Goal: Task Accomplishment & Management: Complete application form

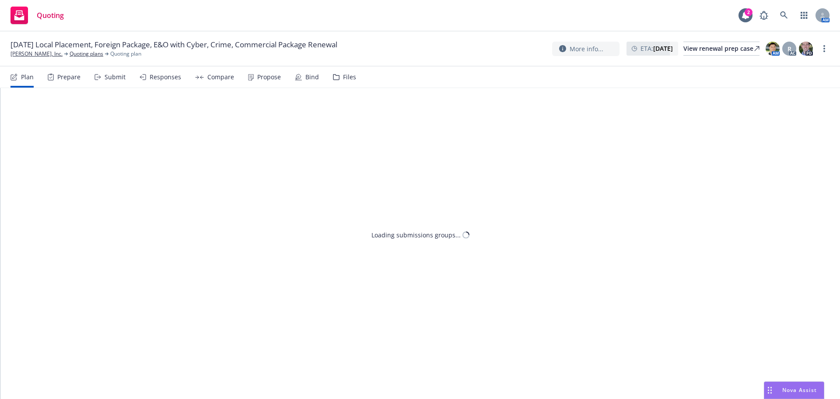
click at [343, 79] on div "Files" at bounding box center [349, 77] width 13 height 7
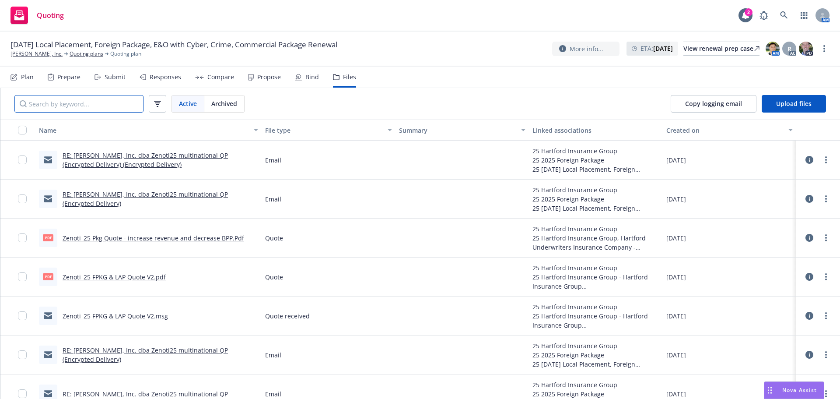
click at [63, 101] on input "Search by keyword..." at bounding box center [78, 104] width 129 height 18
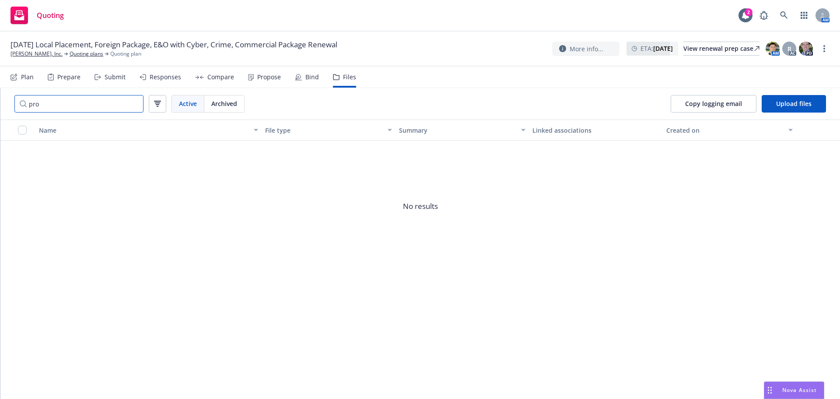
drag, startPoint x: 56, startPoint y: 109, endPoint x: -4, endPoint y: 102, distance: 61.2
click at [0, 102] on html "Quoting 2 AM [DATE] Local Placement, Foreign Package, E&O with Cyber, Crime, Co…" at bounding box center [420, 199] width 840 height 399
type input "specs"
drag, startPoint x: 68, startPoint y: 110, endPoint x: -7, endPoint y: 100, distance: 76.0
click at [0, 100] on html "Quoting 2 AM [DATE] Local Placement, Foreign Package, E&O with Cyber, Crime, Co…" at bounding box center [420, 199] width 840 height 399
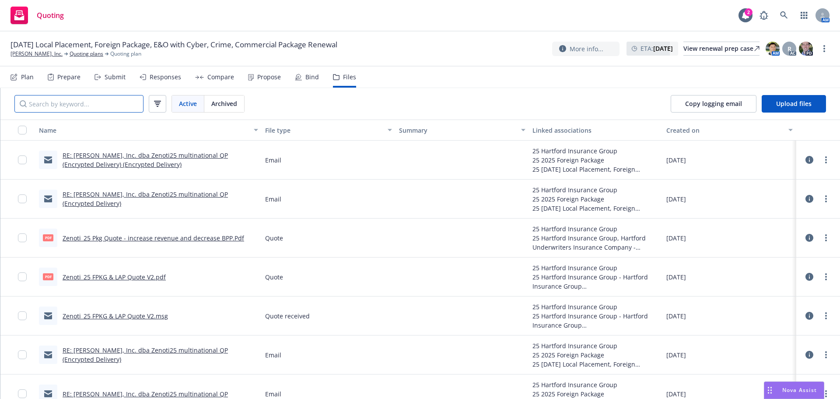
click at [91, 109] on input "Search by keyword..." at bounding box center [78, 104] width 129 height 18
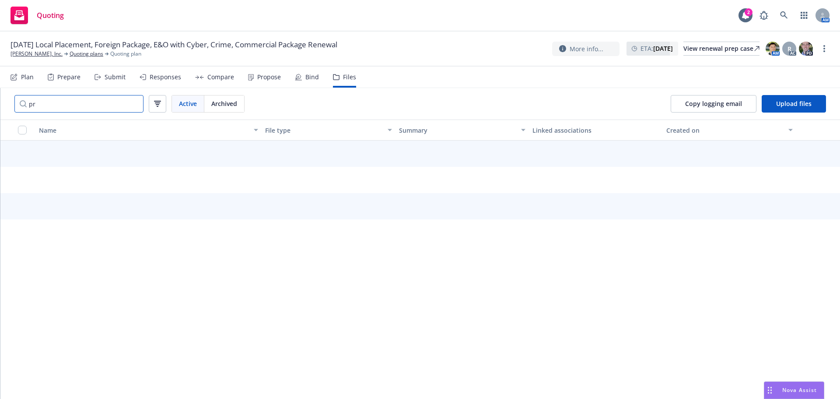
type input "p"
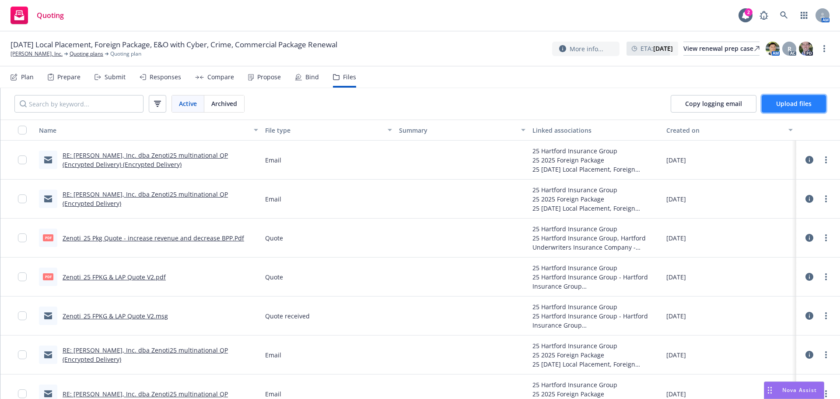
click at [774, 107] on button "Upload files" at bounding box center [794, 104] width 64 height 18
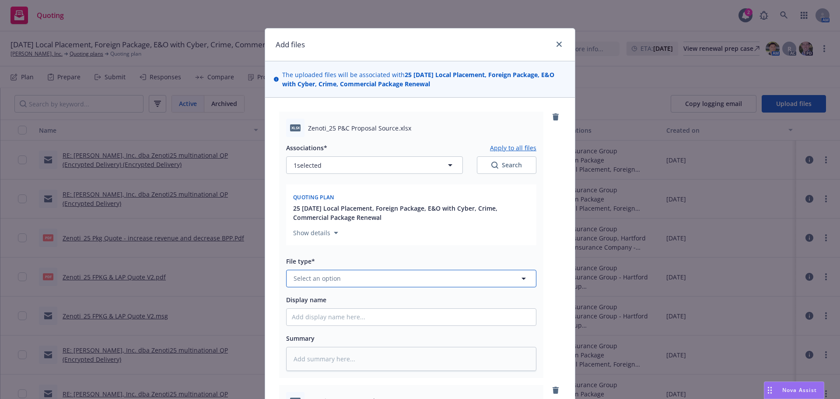
click at [331, 278] on span "Select an option" at bounding box center [317, 277] width 47 height 9
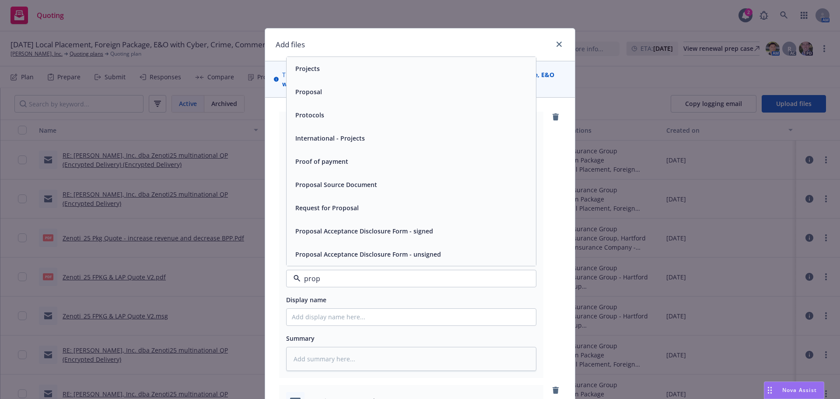
type input "propo"
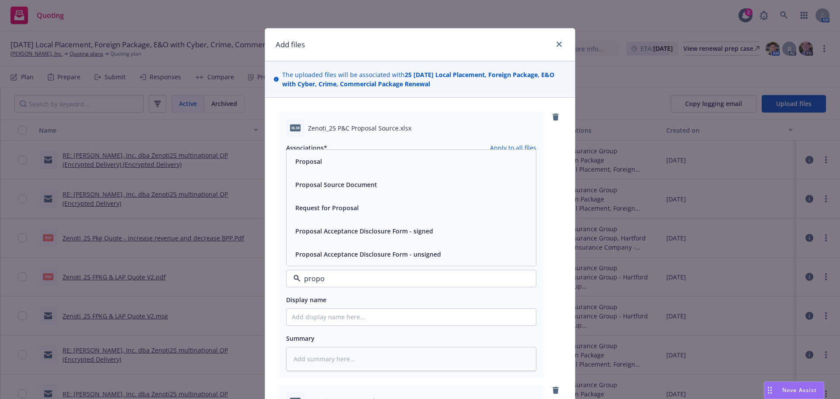
click at [346, 184] on span "Proposal Source Document" at bounding box center [336, 184] width 82 height 9
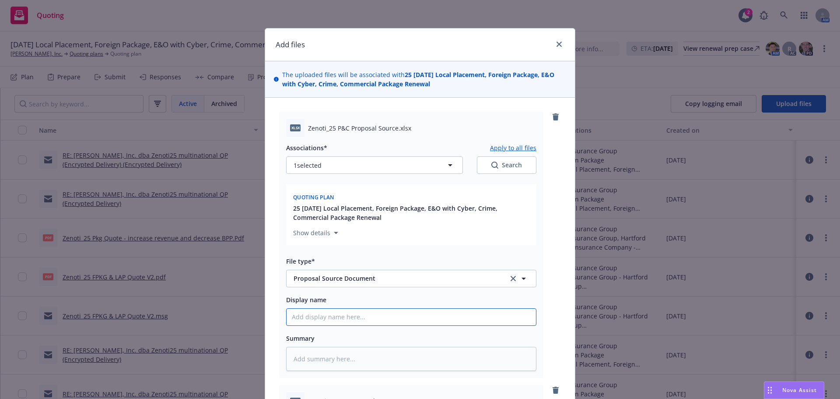
click at [326, 317] on input "Display name" at bounding box center [411, 316] width 249 height 17
type textarea "x"
type input "Ze"
type textarea "x"
type input "Zeno"
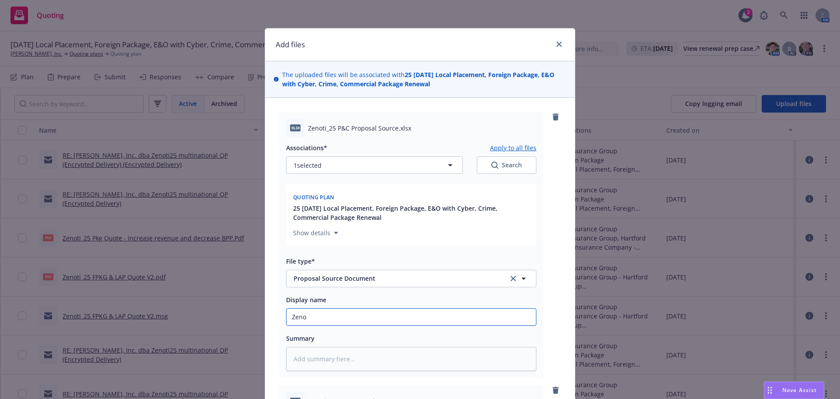
type textarea "x"
type input "Zenot"
type textarea "x"
type input "Zenoti_"
type textarea "x"
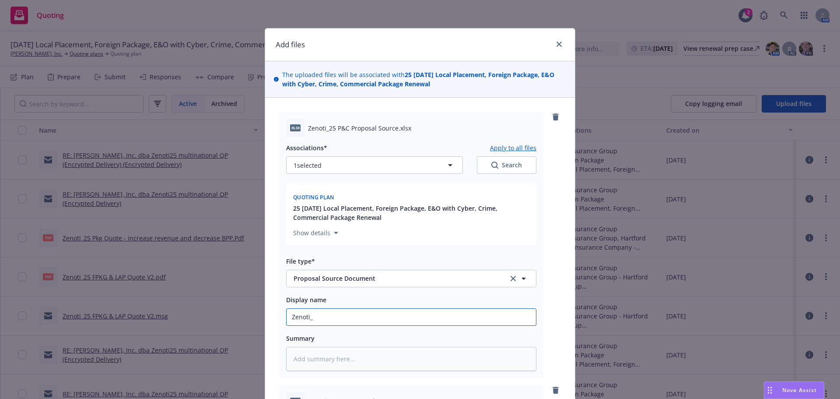
type input "Zenoti_2"
type textarea "x"
type input "Zenoti_25"
type textarea "x"
type input "Zenoti_25"
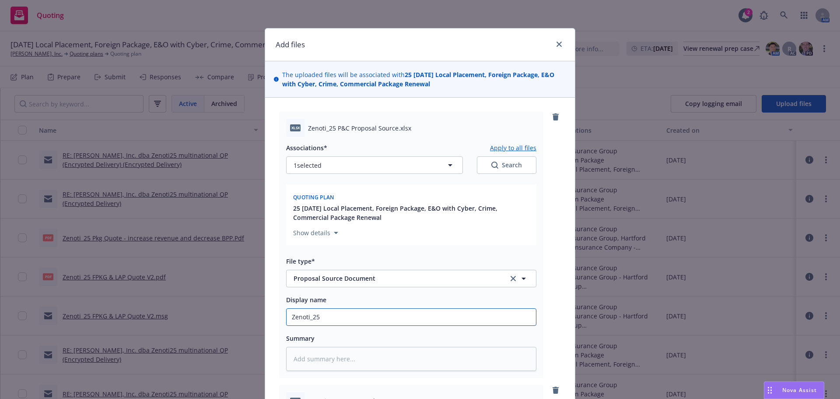
type textarea "x"
type input "Zenoti_25 P"
type textarea "x"
type input "Zenoti_25 Pro"
type textarea "x"
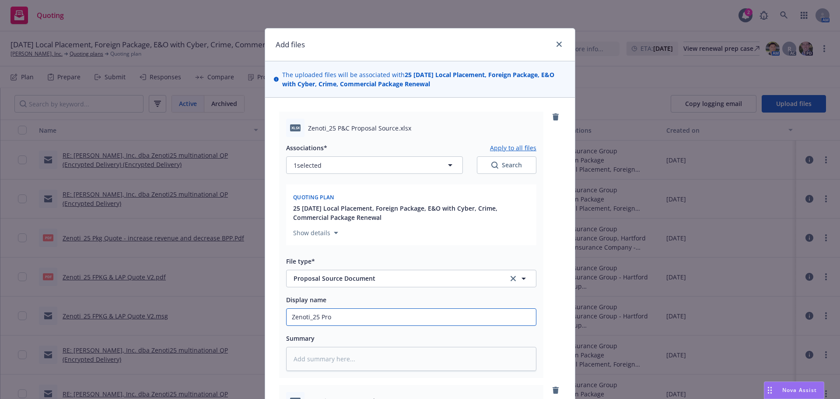
type input "Zenoti_25 Prop"
type textarea "x"
type input "Zenoti_25 Propo"
type textarea "x"
type input "Zenoti_25 Propos"
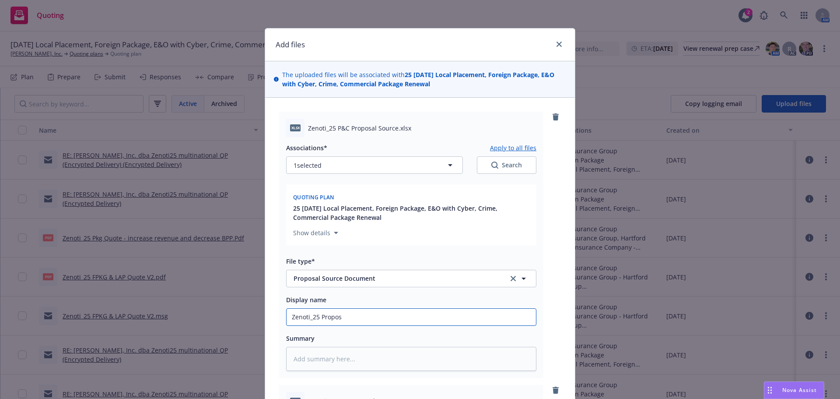
type textarea "x"
type input "Zenoti_25 Proposal"
type textarea "x"
type input "Zenoti_25 Proposal S"
type textarea "x"
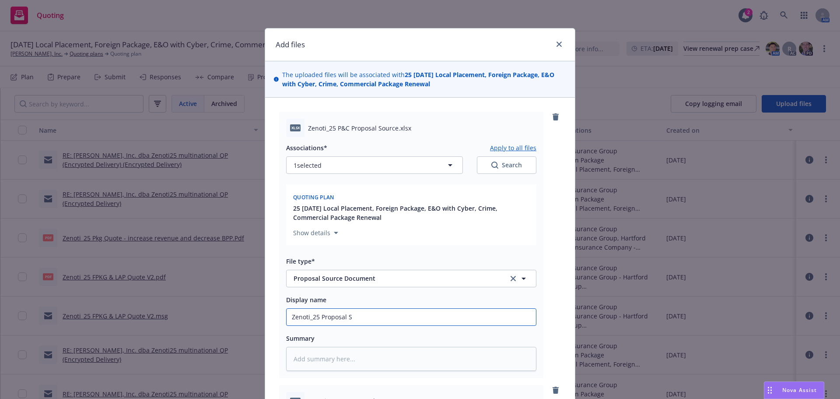
type input "Zenoti_25 Proposal So"
type textarea "x"
type input "Zenoti_25 Proposal Sour"
type textarea "x"
type input "Zenoti_25 Proposal Sourc"
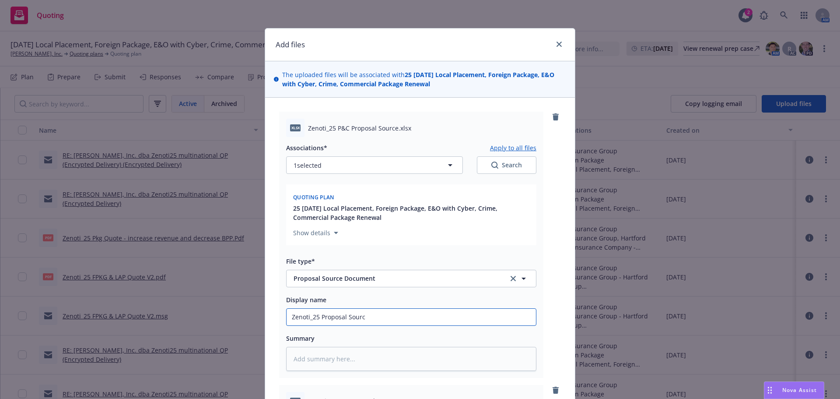
type textarea "x"
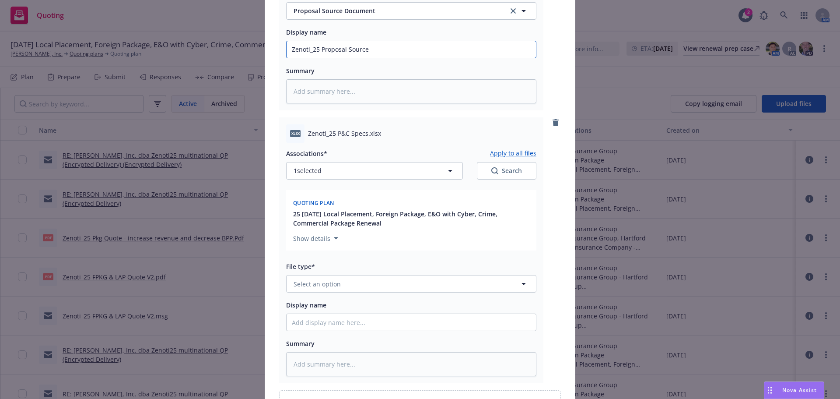
scroll to position [306, 0]
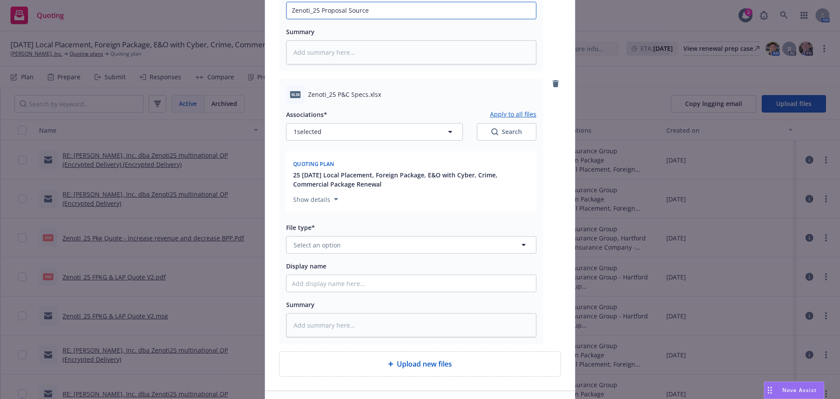
type input "Zenoti_25 Proposal Source"
click at [341, 247] on button "Select an option" at bounding box center [411, 245] width 250 height 18
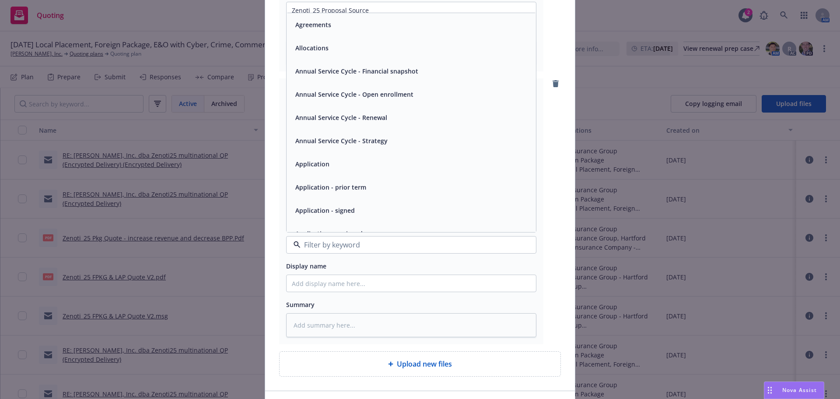
type input "i"
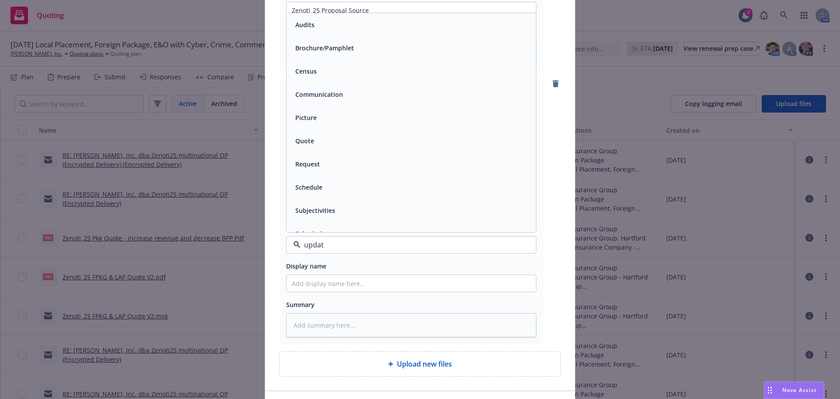
type input "update"
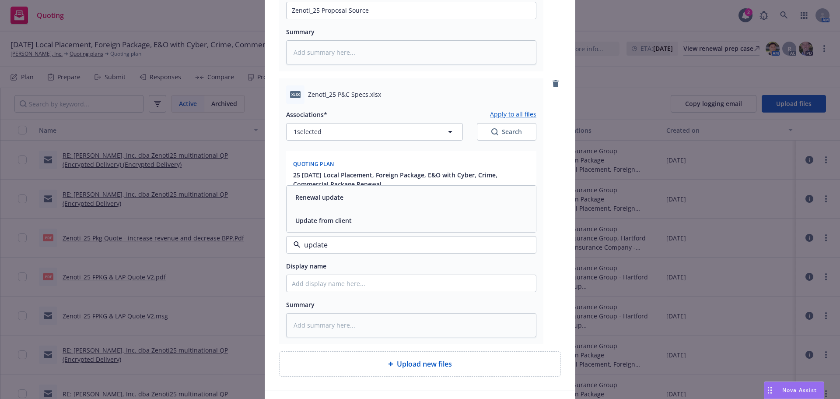
click at [333, 219] on span "Update from client" at bounding box center [323, 220] width 56 height 9
click at [316, 19] on input "Display name" at bounding box center [411, 10] width 249 height 17
paste input "Zenoti_25 Proposal Source"
type textarea "x"
type input "Zenoti_25 Proposal Source"
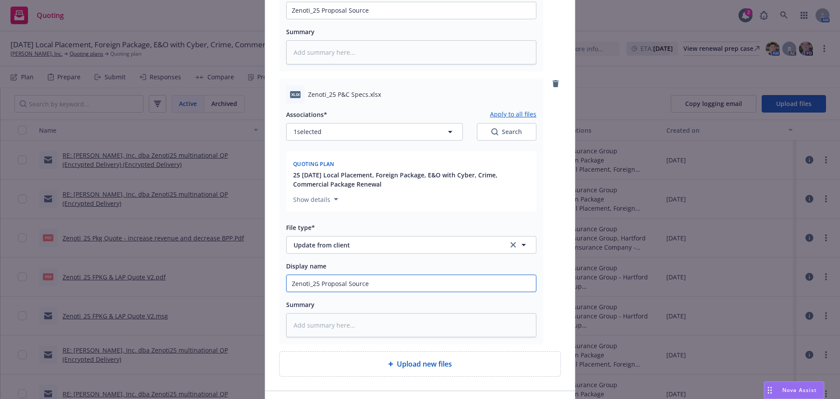
drag, startPoint x: 372, startPoint y: 283, endPoint x: 319, endPoint y: 284, distance: 52.5
click at [319, 19] on input "Zenoti_25 Proposal Source" at bounding box center [411, 10] width 249 height 17
type textarea "x"
type input "Zenoti_25 P"
type textarea "x"
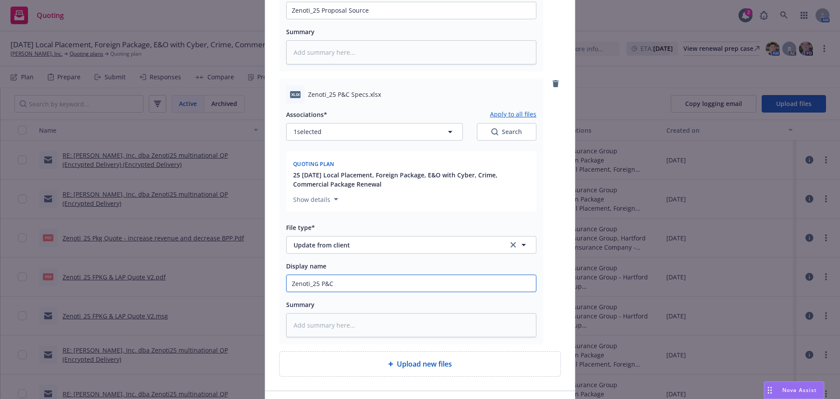
type input "Zenoti_25 P&C"
type textarea "x"
type input "Zenoti_25 P&C R"
type textarea "x"
type input "Zenoti_25 P&C Re"
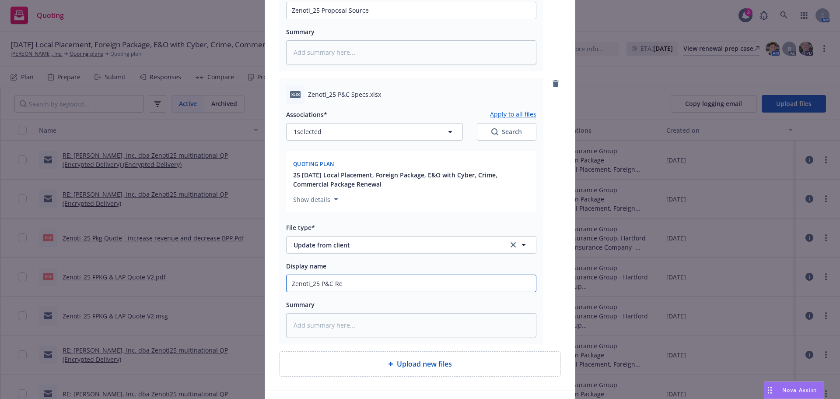
type textarea "x"
type input "Zenoti_25 P&C Ren"
type textarea "x"
type input "Zenoti_25 P&C [PERSON_NAME]"
type textarea "x"
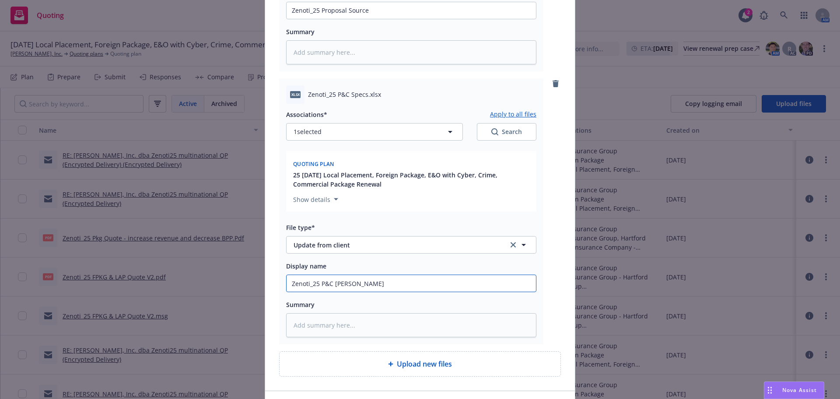
type input "Zenoti_25 P&C Renew"
type textarea "x"
type input "Zenoti_25 P&C Renewa"
type textarea "x"
type input "Zenoti_25 P&C Renewal"
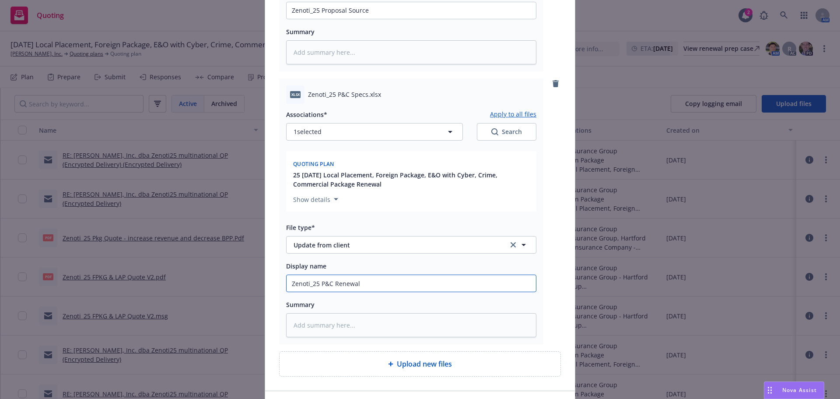
type textarea "x"
type input "Zenoti_25 P&C Renewal S"
type textarea "x"
type input "Zenoti_25 P&C Renewal Sp"
type textarea "x"
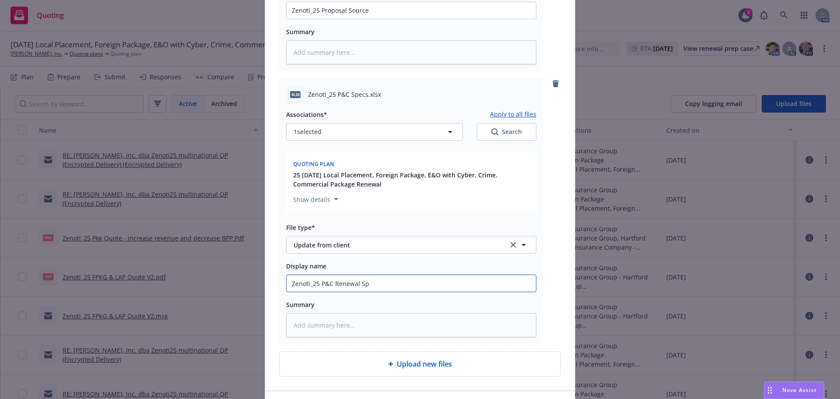
type input "Zenoti_25 P&C Renewal Spe"
type textarea "x"
type input "Zenoti_25 P&C Renewal Specs"
type textarea "x"
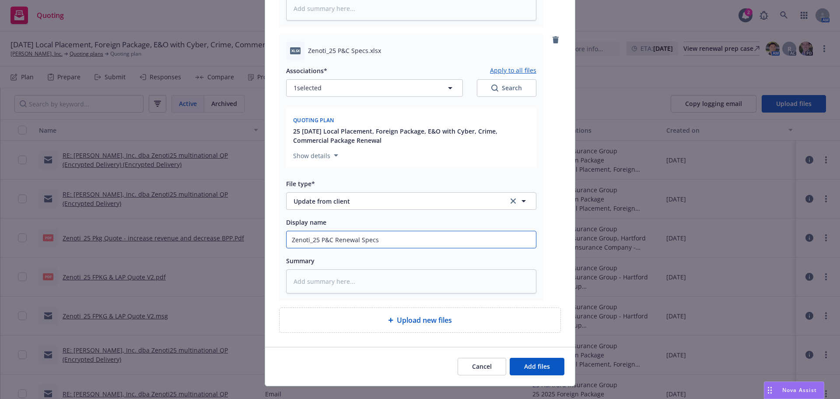
type input "Zenoti_25 P&C Renewal Specs"
type textarea "x"
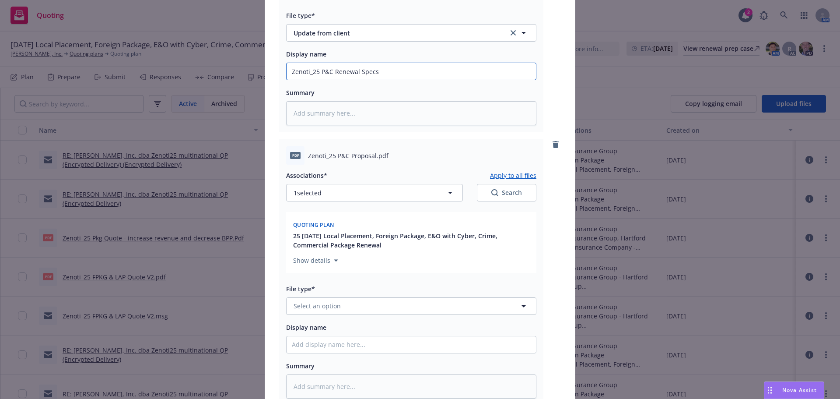
scroll to position [525, 0]
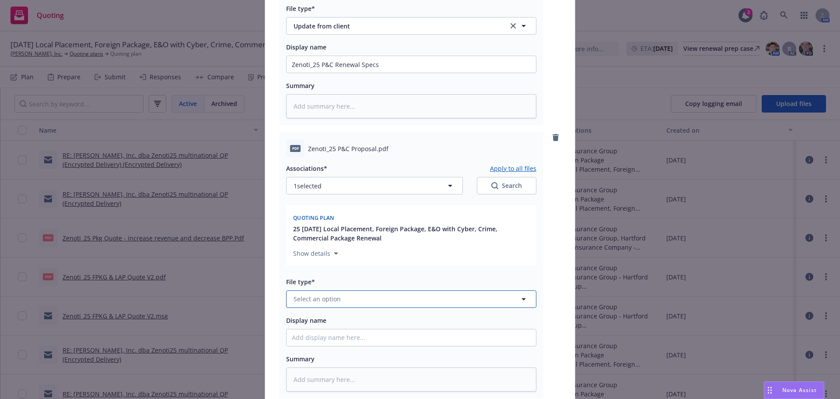
click at [314, 299] on span "Select an option" at bounding box center [317, 298] width 47 height 9
type input "orio"
type textarea "x"
type input "o"
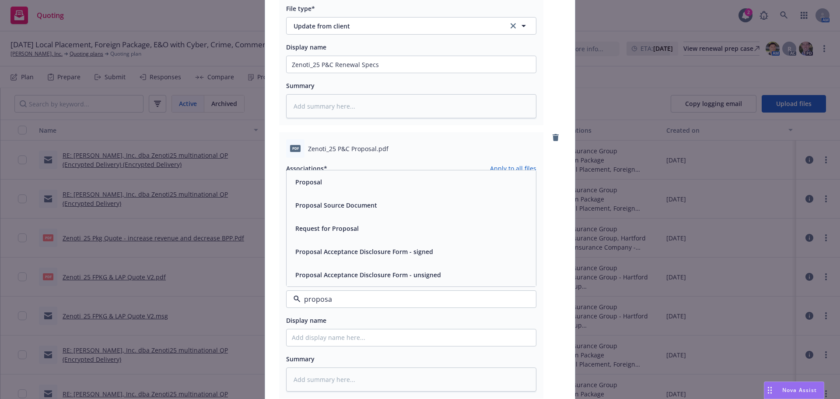
type input "proposal"
click at [316, 190] on div "Proposal" at bounding box center [411, 181] width 249 height 23
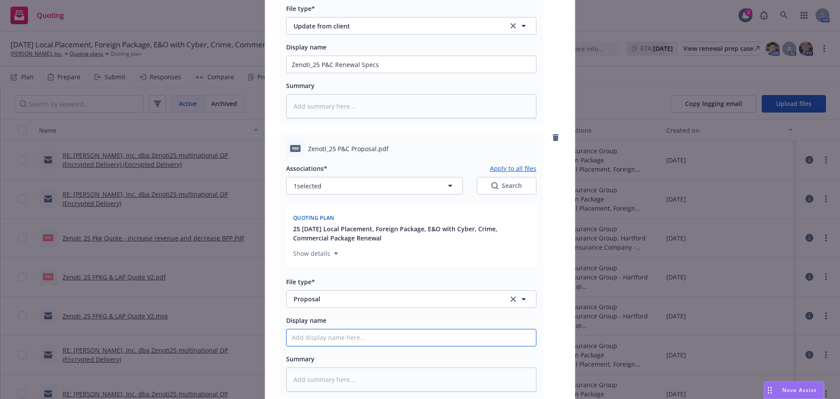
paste input "Zenoti_25 Proposal Source"
type textarea "x"
type input "Zenoti_25 Proposal Source"
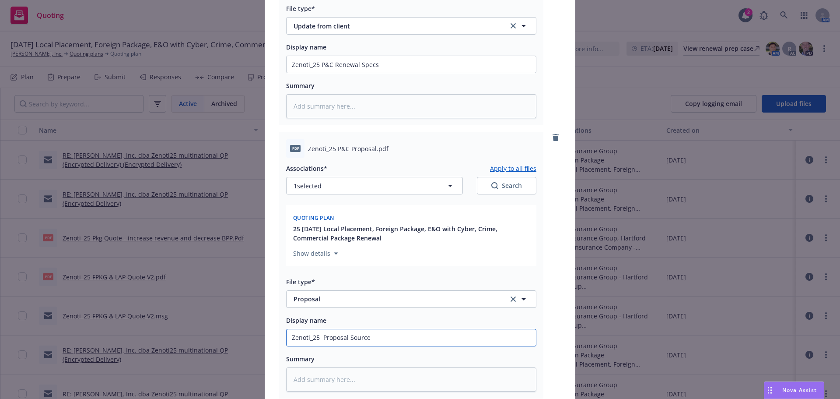
type textarea "x"
type input "Zenoti_25 P Proposal Source"
type textarea "x"
type input "Zenoti_25 P& Proposal Source"
type textarea "x"
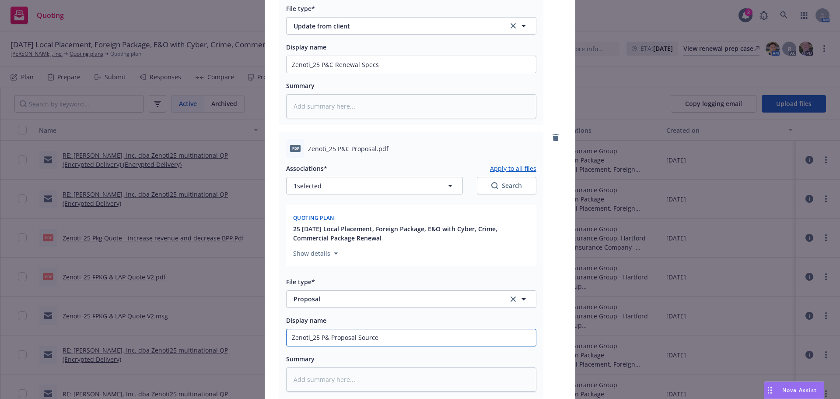
type input "Zenoti_25 P&C Proposal Source"
type textarea "x"
type input "Zenoti_25 P&C Proposal Sourc"
type textarea "x"
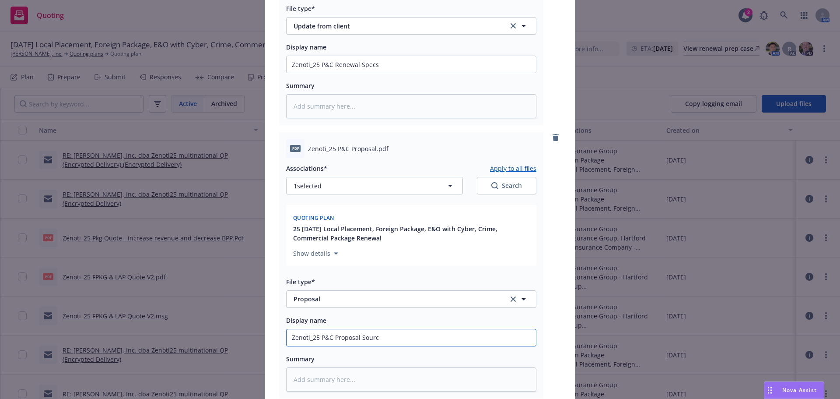
type input "Zenoti_25 P&C Proposal Sour"
type textarea "x"
type input "Zenoti_25 P&C Proposal Sou"
type textarea "x"
type input "Zenoti_25 P&C Proposal So"
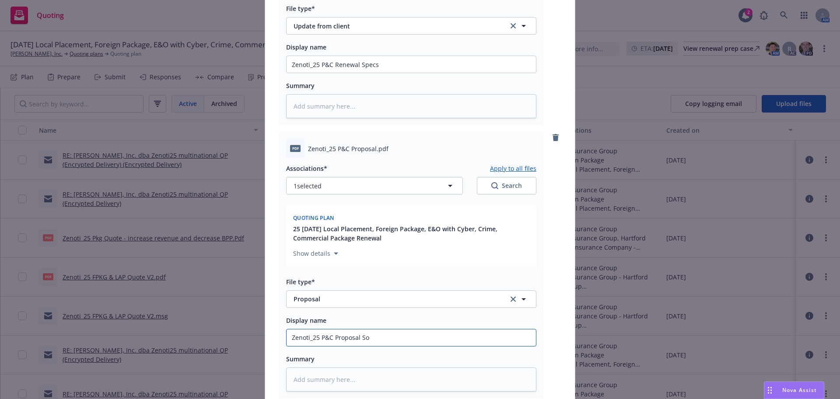
type textarea "x"
type input "Zenoti_25 P&C Proposal S"
type textarea "x"
type input "Zenoti_25 P&C Proposal"
type textarea "x"
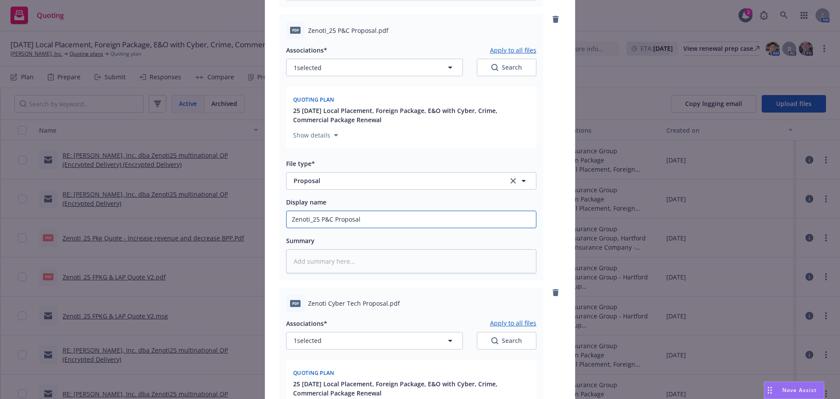
scroll to position [656, 0]
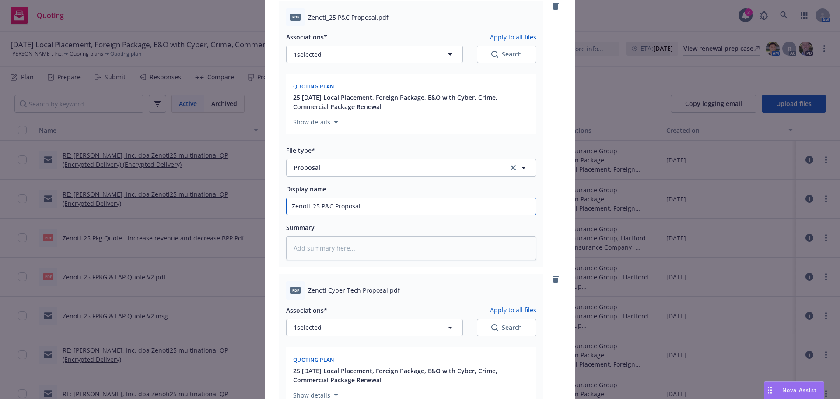
drag, startPoint x: 371, startPoint y: 206, endPoint x: 275, endPoint y: 205, distance: 96.7
click at [275, 205] on div "xlsx Zenoti_25 P&C Proposal Source.xlsx Associations* Apply to all files 1 sele…" at bounding box center [420, 13] width 310 height 1145
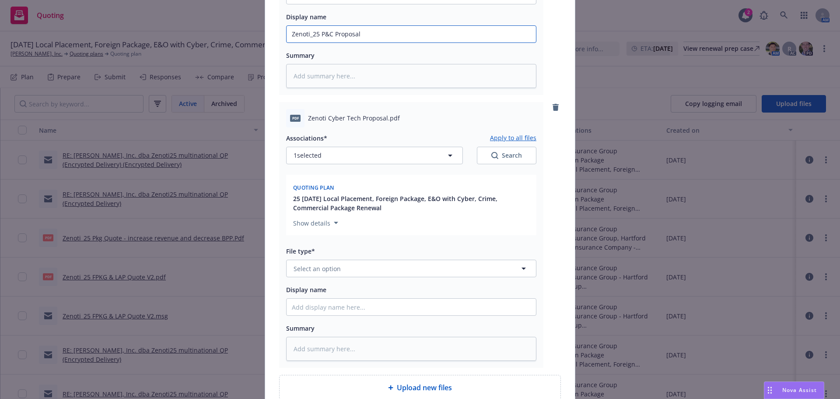
scroll to position [831, 0]
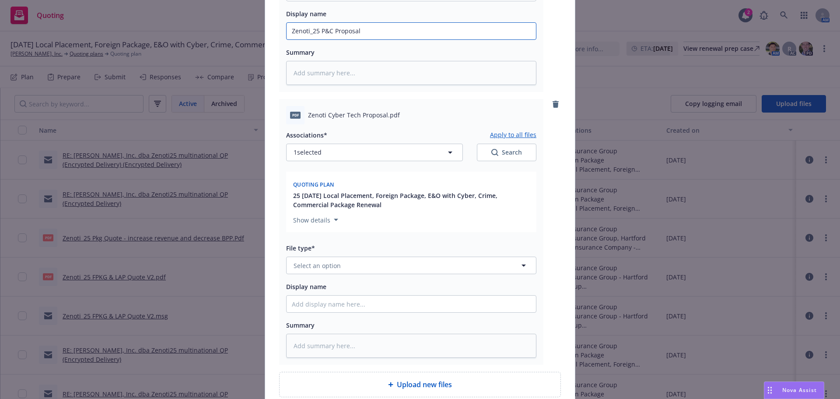
type input "Zenoti_25 P&C Proposal"
paste input "Zenoti_25 P&C Proposal"
type textarea "x"
type input "Zenoti_25 P&C Proposal"
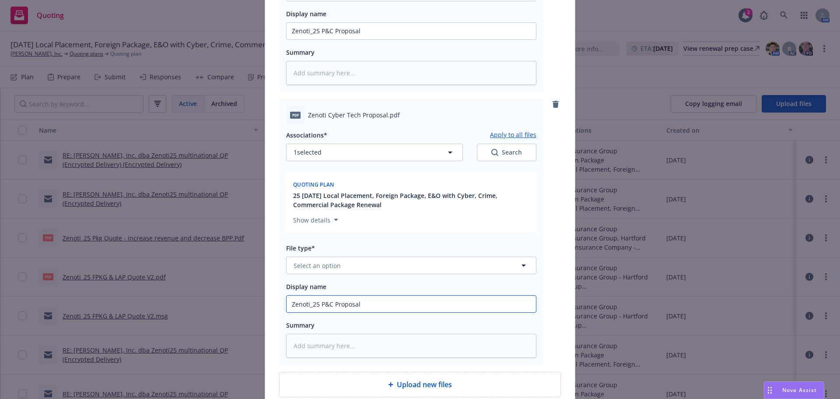
drag, startPoint x: 330, startPoint y: 305, endPoint x: 319, endPoint y: 305, distance: 11.8
type textarea "x"
type input "Zenoti_25 TE Proposal"
type textarea "x"
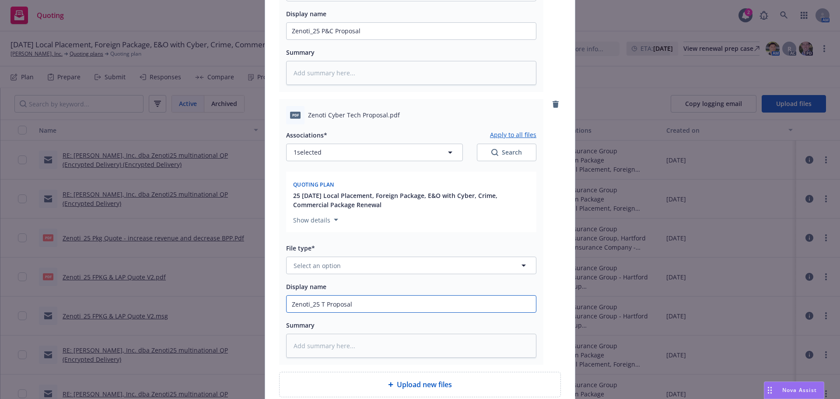
type input "Zenoti_25 Te Proposal"
type textarea "x"
type input "Zenoti_25 Tech Proposal"
type textarea "x"
type input "Zenoti_25 Tech Proposal"
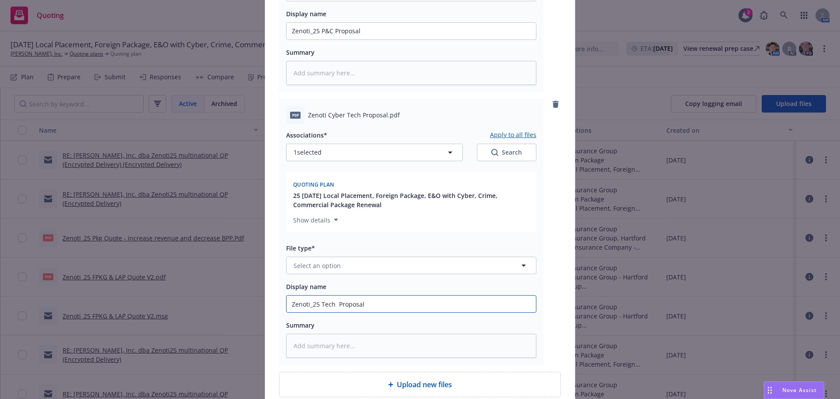
type textarea "x"
type input "Zenoti_25 Tech E Proposal"
type textarea "x"
type input "Zenoti_25 Tech E& Proposal"
type textarea "x"
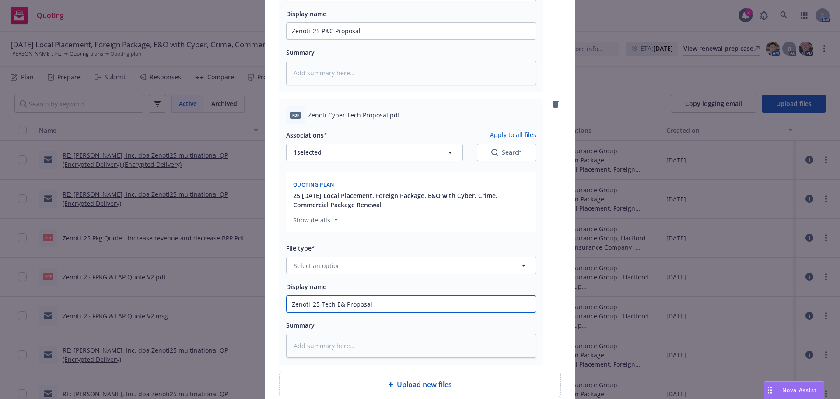
type input "Zenoti_25 Tech E&O Proposal"
type textarea "x"
type input "Zenoti_25 Tech E&O Proposal"
type textarea "x"
type input "Zenoti_25 Tech E&O Cy Proposal"
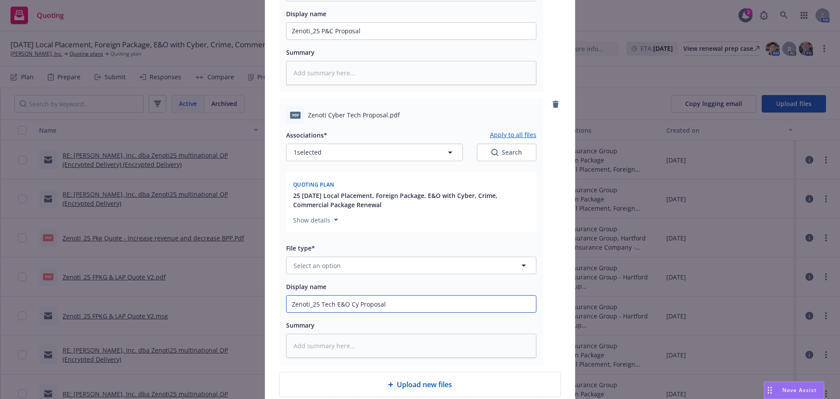
type textarea "x"
type input "Zenoti_25 Tech E&O Cyb Proposal"
type textarea "x"
type input "Zenoti_25 Tech E&O Cybe Proposal"
type textarea "x"
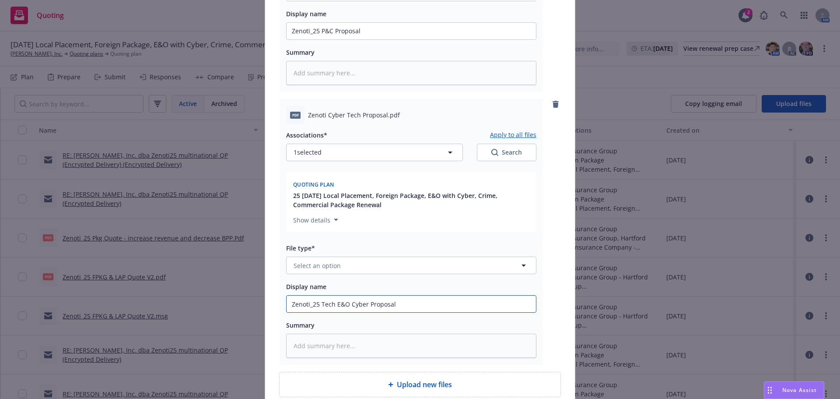
type input "Zenoti_25 Tech E&O Cyber Proposal"
click at [347, 267] on button "Select an option" at bounding box center [411, 265] width 250 height 18
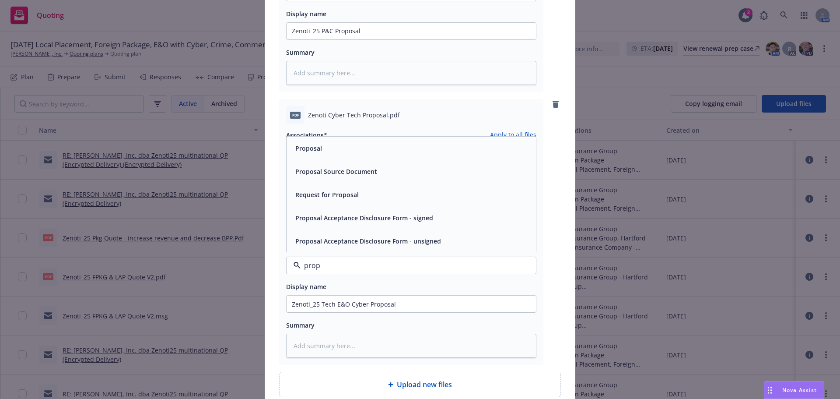
type input "propo"
click at [315, 193] on span "Request for Proposal" at bounding box center [326, 194] width 63 height 9
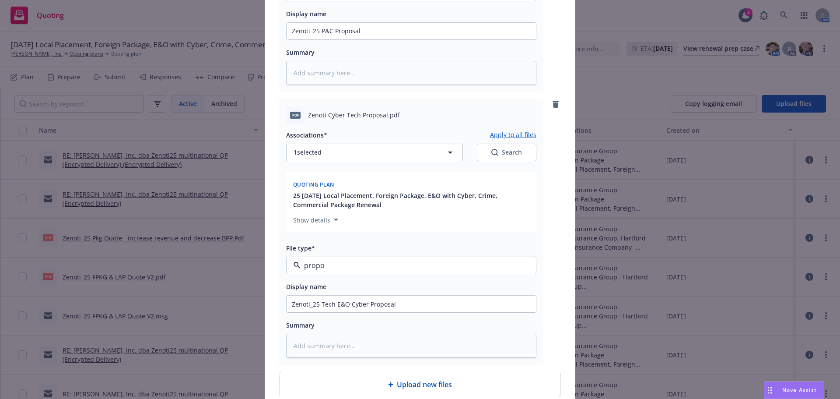
type textarea "x"
type input "Request for Proposal"
click at [330, 263] on span "Request for Proposal" at bounding box center [395, 265] width 203 height 9
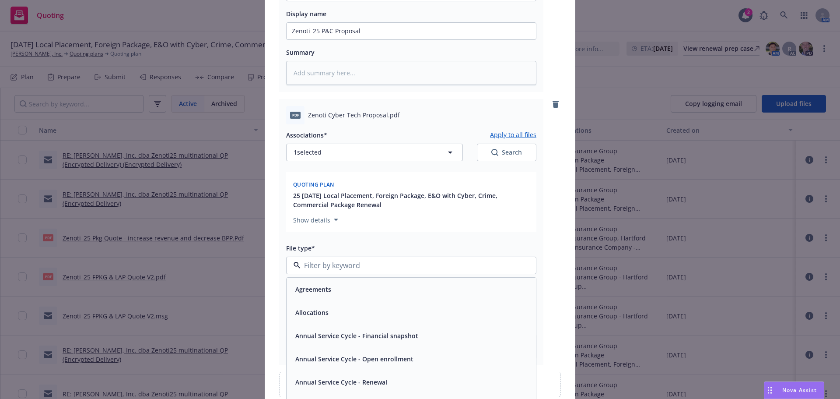
type input "r"
type input "proposal"
click at [314, 288] on span "Proposal" at bounding box center [308, 289] width 27 height 9
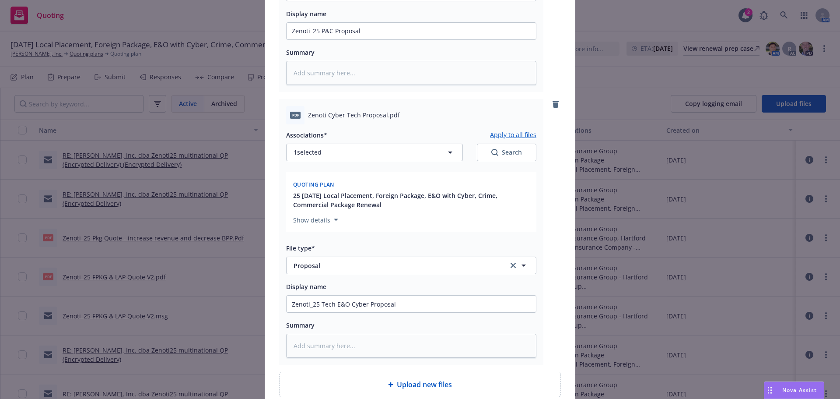
type textarea "x"
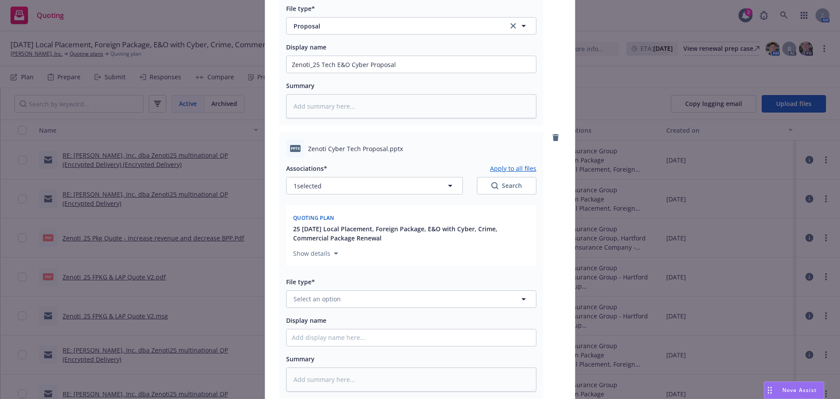
scroll to position [1181, 0]
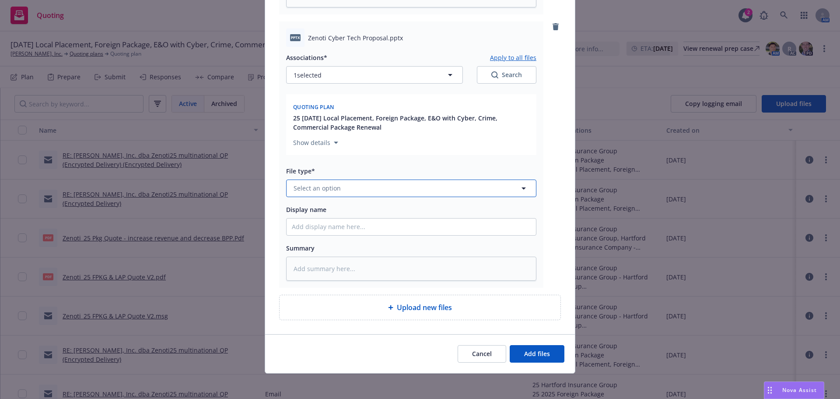
click at [326, 188] on span "Select an option" at bounding box center [317, 187] width 47 height 9
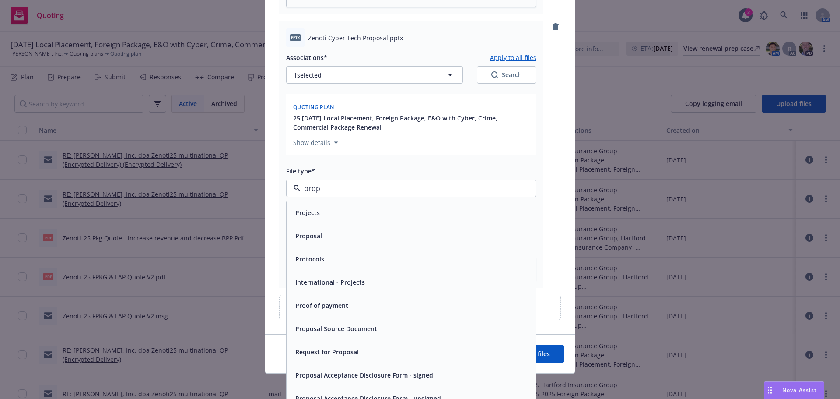
type input "propo"
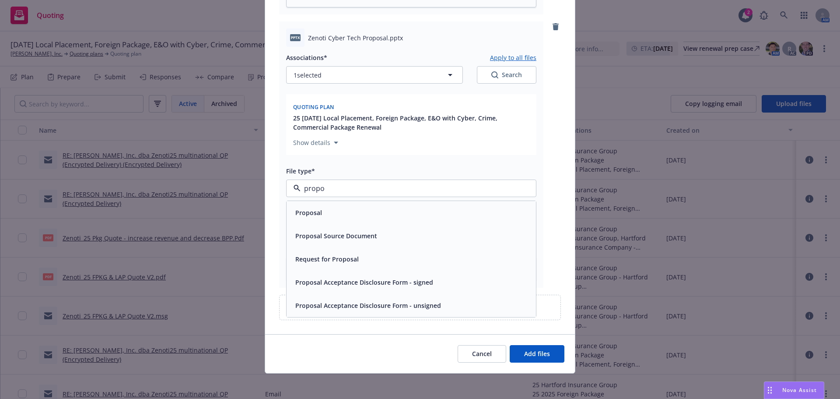
click at [344, 210] on div "Proposal" at bounding box center [411, 212] width 239 height 13
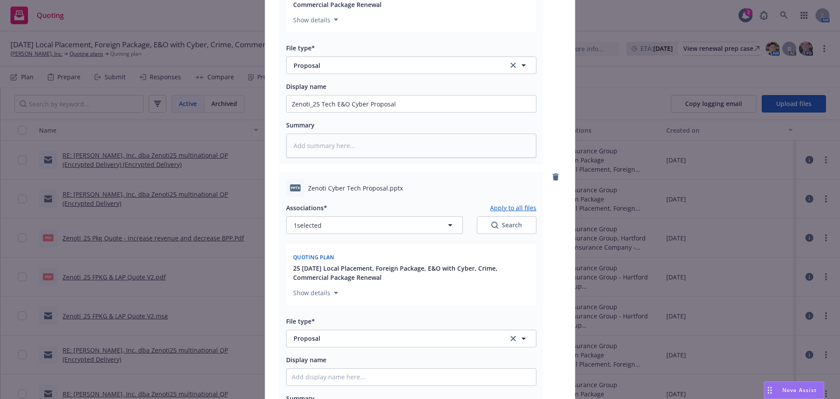
scroll to position [1006, 0]
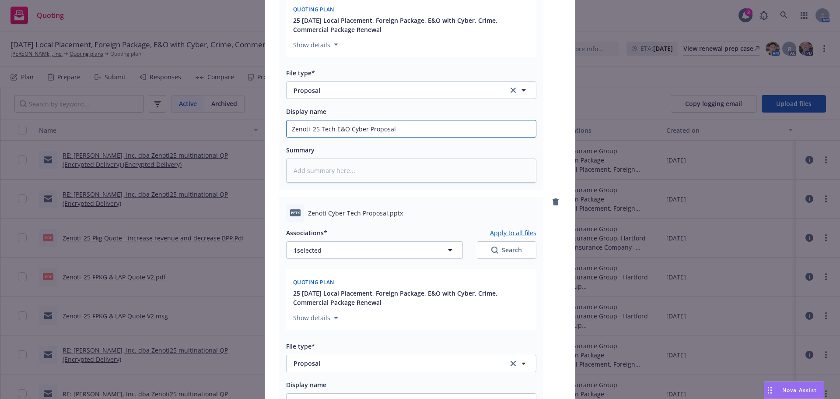
drag, startPoint x: 411, startPoint y: 132, endPoint x: 263, endPoint y: 143, distance: 148.7
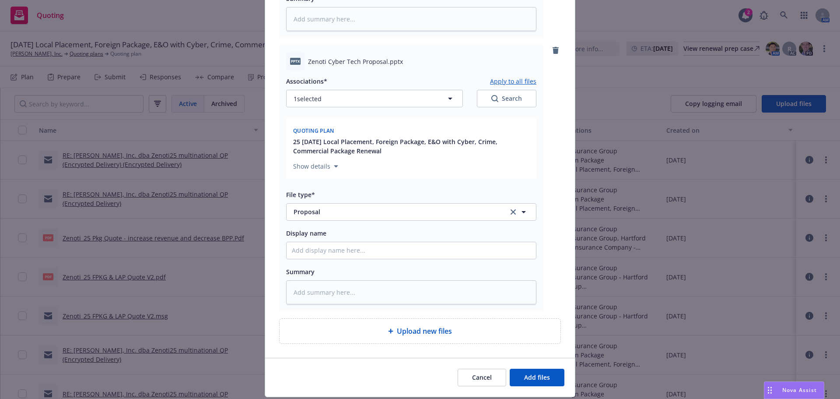
scroll to position [1181, 0]
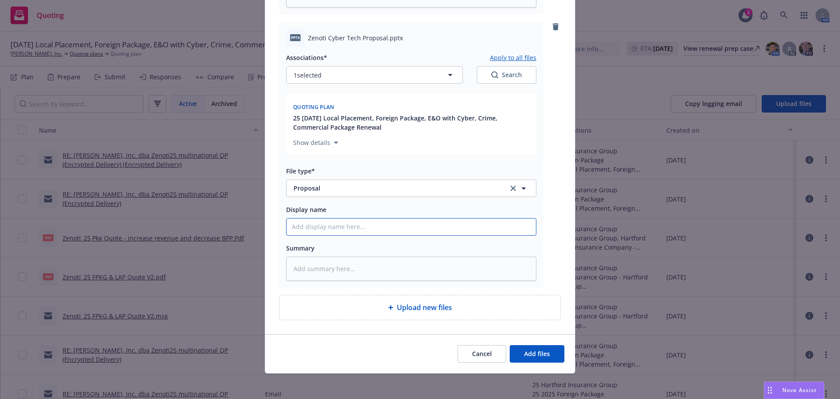
paste input "Zenoti_25 Tech E&O Cyber Proposal"
type textarea "x"
type input "Zenoti_25 Tech E&O Cyber Proposal"
click at [315, 269] on textarea at bounding box center [411, 268] width 250 height 24
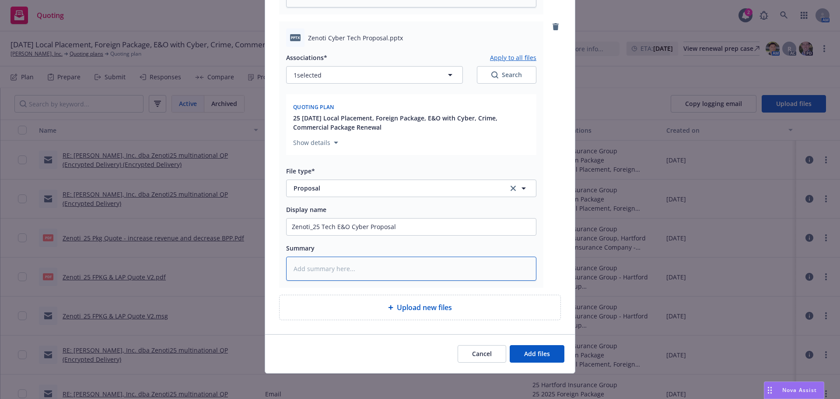
type textarea "x"
type textarea "P"
type textarea "x"
type textarea "PPT"
type textarea "x"
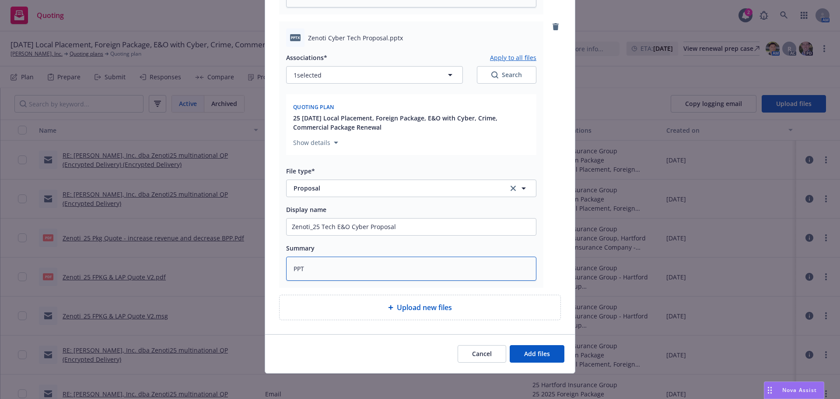
type textarea "PPT"
type textarea "x"
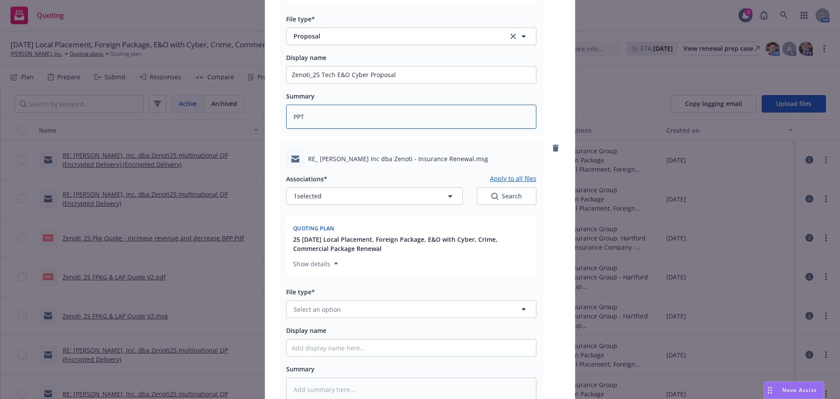
scroll to position [1356, 0]
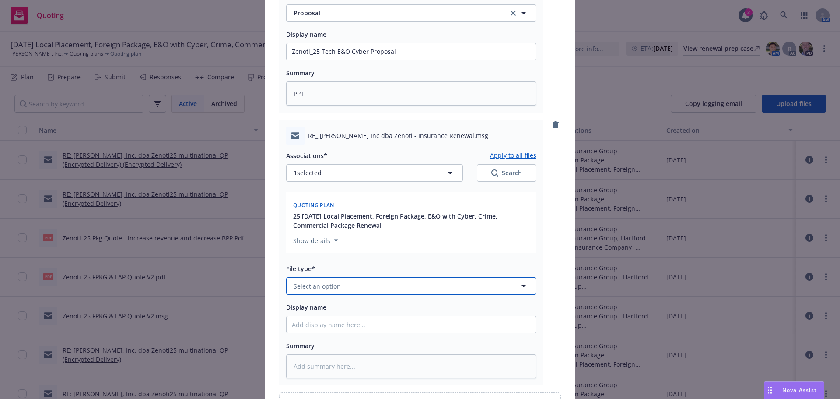
click at [335, 286] on span "Select an option" at bounding box center [317, 285] width 47 height 9
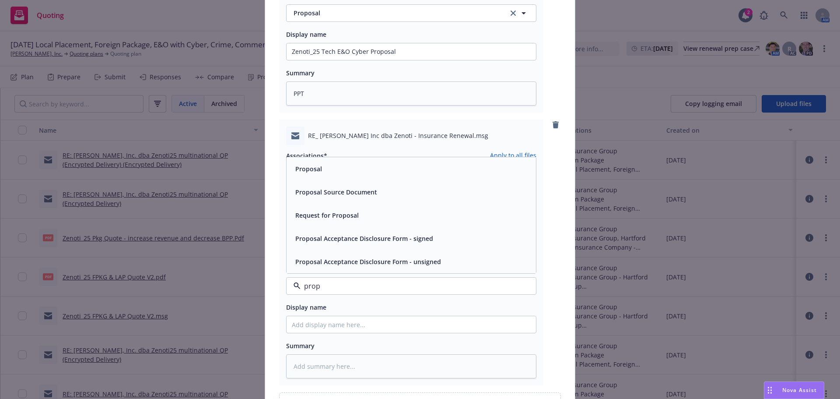
type input "propo"
click at [322, 165] on div "Proposal" at bounding box center [411, 168] width 239 height 13
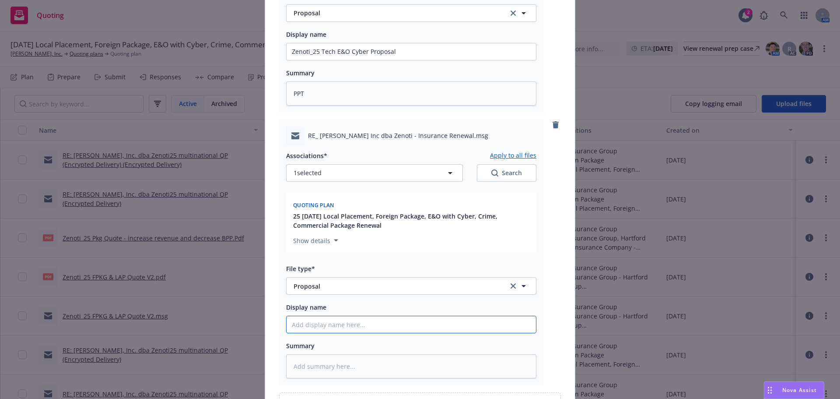
paste input "Zenoti_25 Tech E&O Cyber Proposal"
type textarea "x"
type input "Zenoti_25 Tech E&O Cyber Proposal"
type textarea "x"
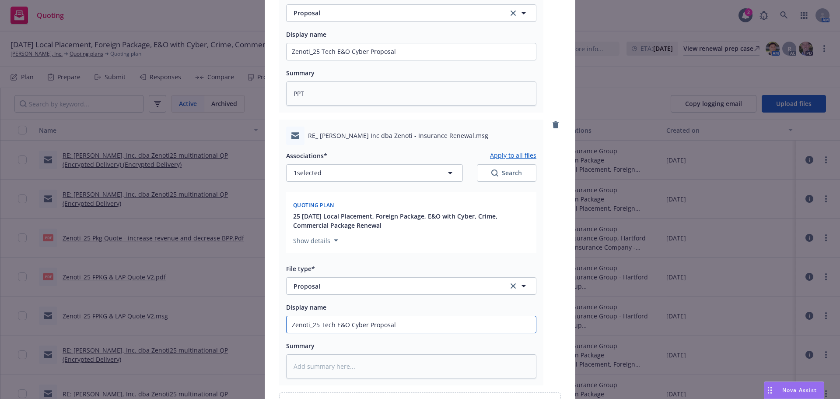
type input "Zenoti_25 Tech E&O Cyber Proposal"
type textarea "x"
type input "Zenoti_25 Tech E&O Cyber Proposal W"
type textarea "x"
type input "Zenoti_25 Tech E&O Cyber Proposal Wri"
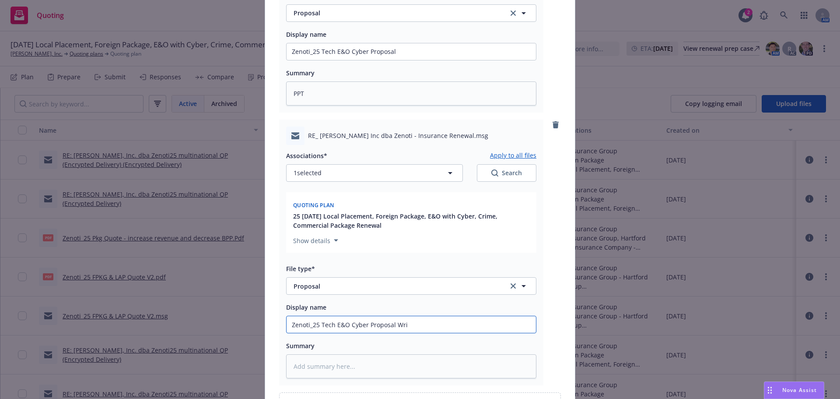
type textarea "x"
type input "Zenoti_25 Tech E&O Cyber Proposal Writ"
type textarea "x"
type input "Zenoti_25 Tech E&O Cyber Proposal Write"
type textarea "x"
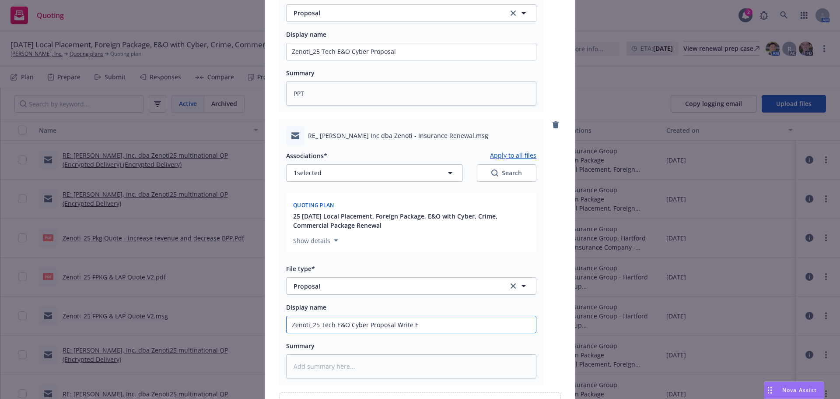
type input "Zenoti_25 Tech E&O Cyber Proposal Write Em"
type textarea "x"
type input "Zenoti_25 Tech E&O Cyber Proposal Write Em"
type textarea "x"
type input "Zenoti_25 Tech E&O Cyber Proposal Write"
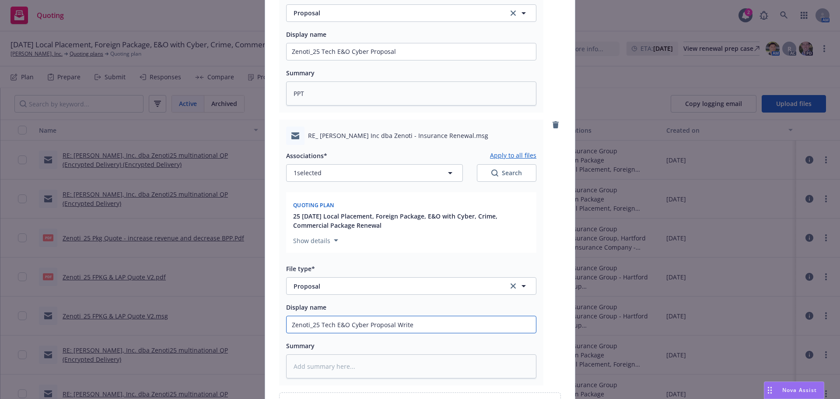
type textarea "x"
type input "Zenoti_25 Tech E&O Cyber Proposal Write U"
type textarea "x"
type input "Zenoti_25 Tech E&O Cyber Proposal Write Up"
type textarea "x"
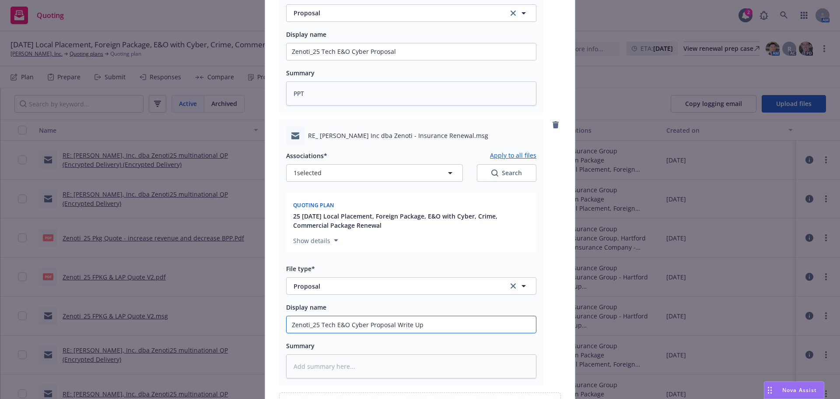
type input "Zenoti_25 Tech E&O Cyber Proposal Write Up E"
type textarea "x"
type input "Zenoti_25 Tech E&O Cyber Proposal Write Up Em"
type textarea "x"
type input "Zenoti_25 Tech E&O Cyber Proposal Write Up Emai"
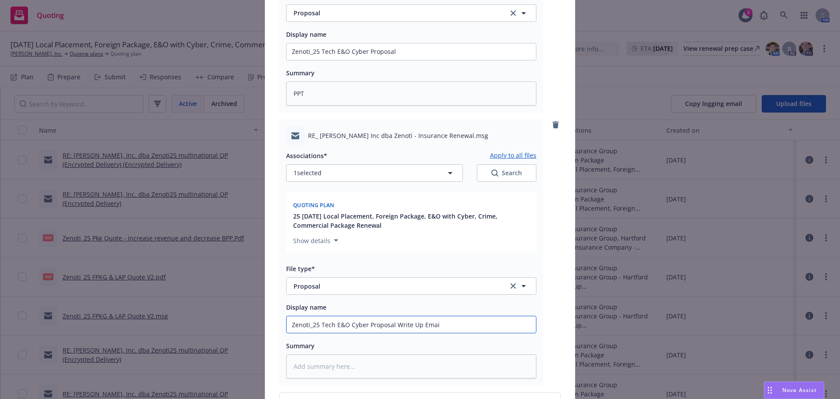
type textarea "x"
type input "Zenoti_25 Tech E&O Cyber Proposal Write Up Email"
drag, startPoint x: 321, startPoint y: 288, endPoint x: 282, endPoint y: 287, distance: 39.0
click at [282, 287] on div "RE_ [PERSON_NAME] Inc dba Zenoti - Insurance Renewal.msg Associations* Apply to…" at bounding box center [411, 252] width 264 height 266
click at [317, 289] on span "Proposal" at bounding box center [395, 285] width 203 height 9
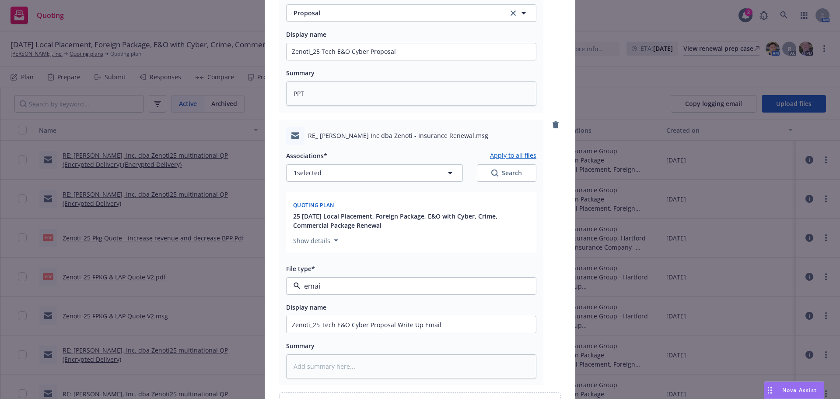
type input "email"
click at [319, 268] on div "Email" at bounding box center [411, 261] width 239 height 13
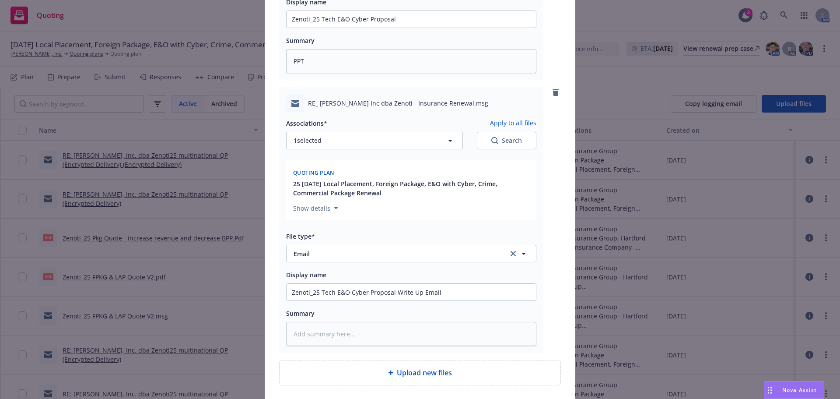
scroll to position [1457, 0]
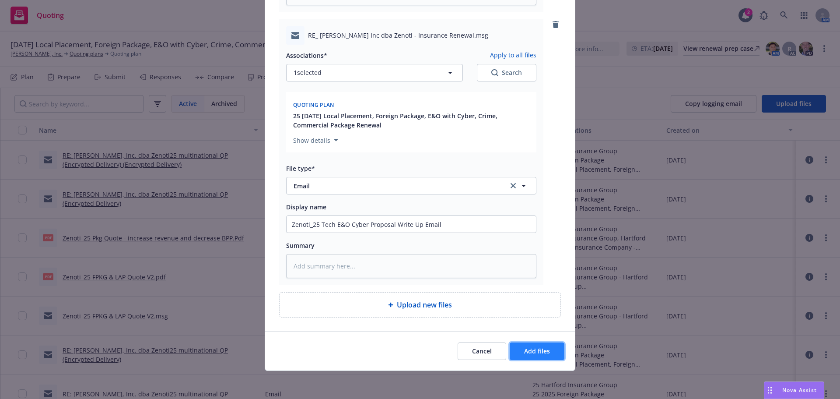
click at [540, 353] on span "Add files" at bounding box center [537, 351] width 26 height 8
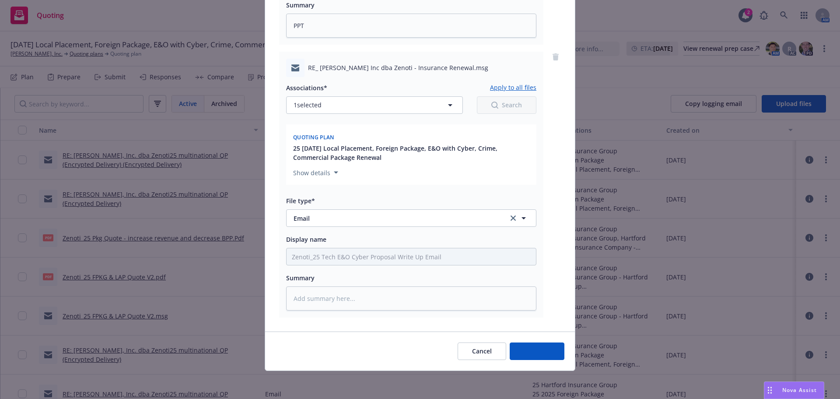
scroll to position [1424, 0]
type textarea "x"
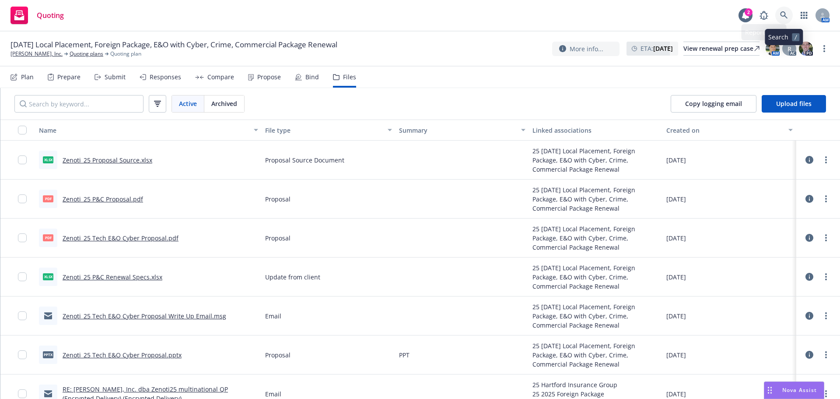
click at [782, 16] on icon at bounding box center [784, 15] width 8 height 8
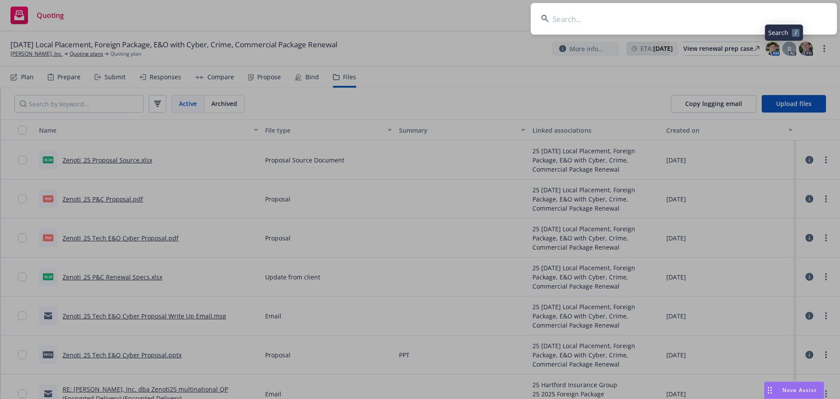
click at [616, 22] on input at bounding box center [684, 19] width 306 height 32
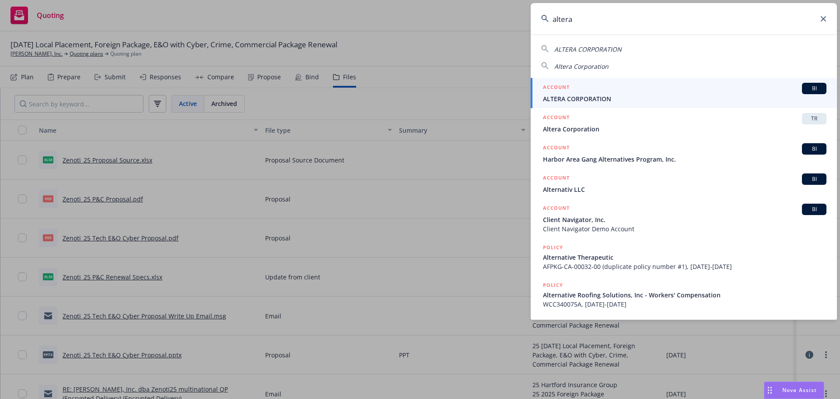
type input "altera"
click at [579, 88] on div "ACCOUNT BI" at bounding box center [685, 88] width 284 height 11
